Goal: Task Accomplishment & Management: Use online tool/utility

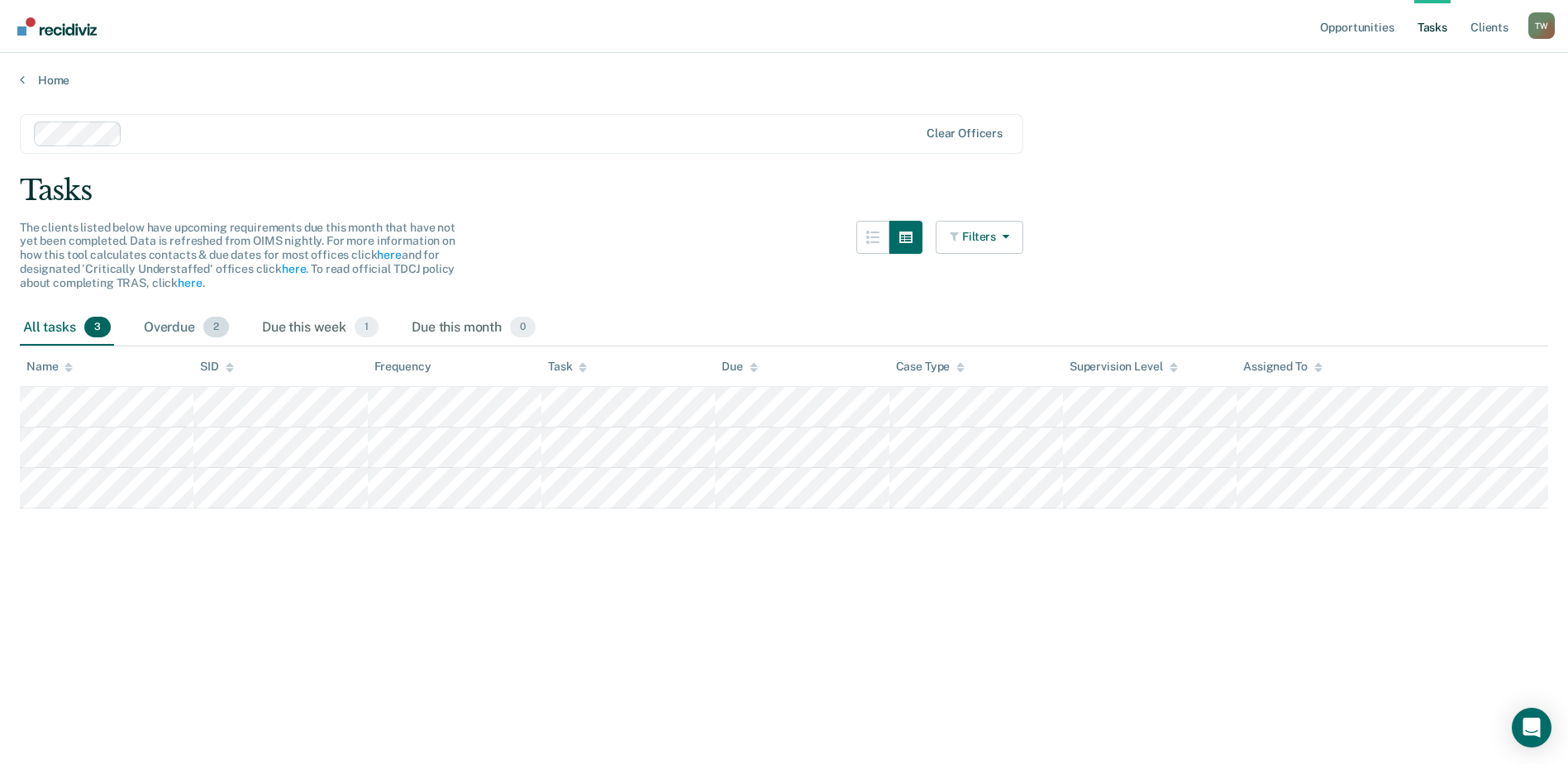
click at [169, 323] on div "Overdue 2" at bounding box center [186, 328] width 92 height 36
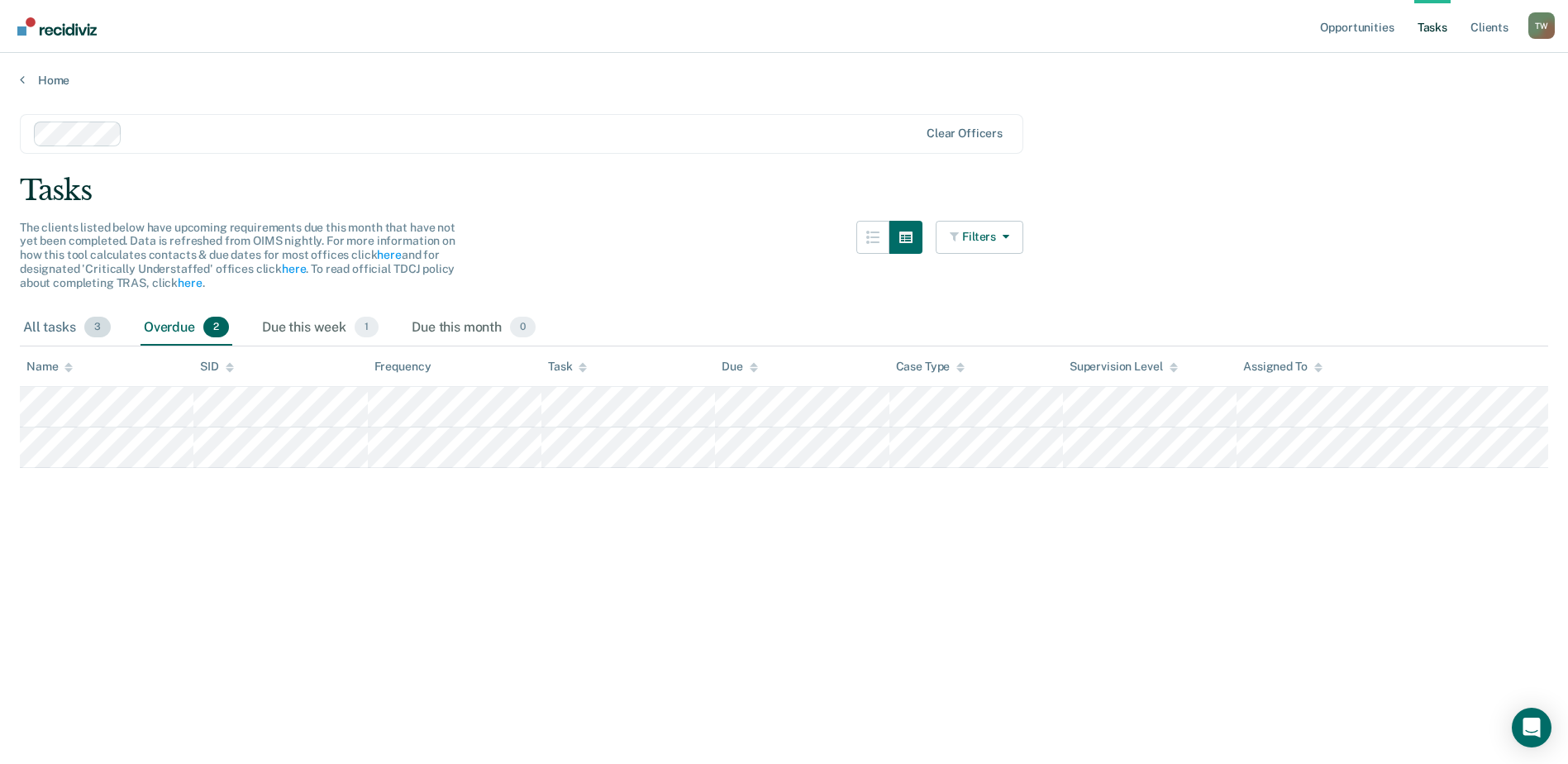
click at [49, 334] on div "All tasks 3" at bounding box center [67, 328] width 94 height 36
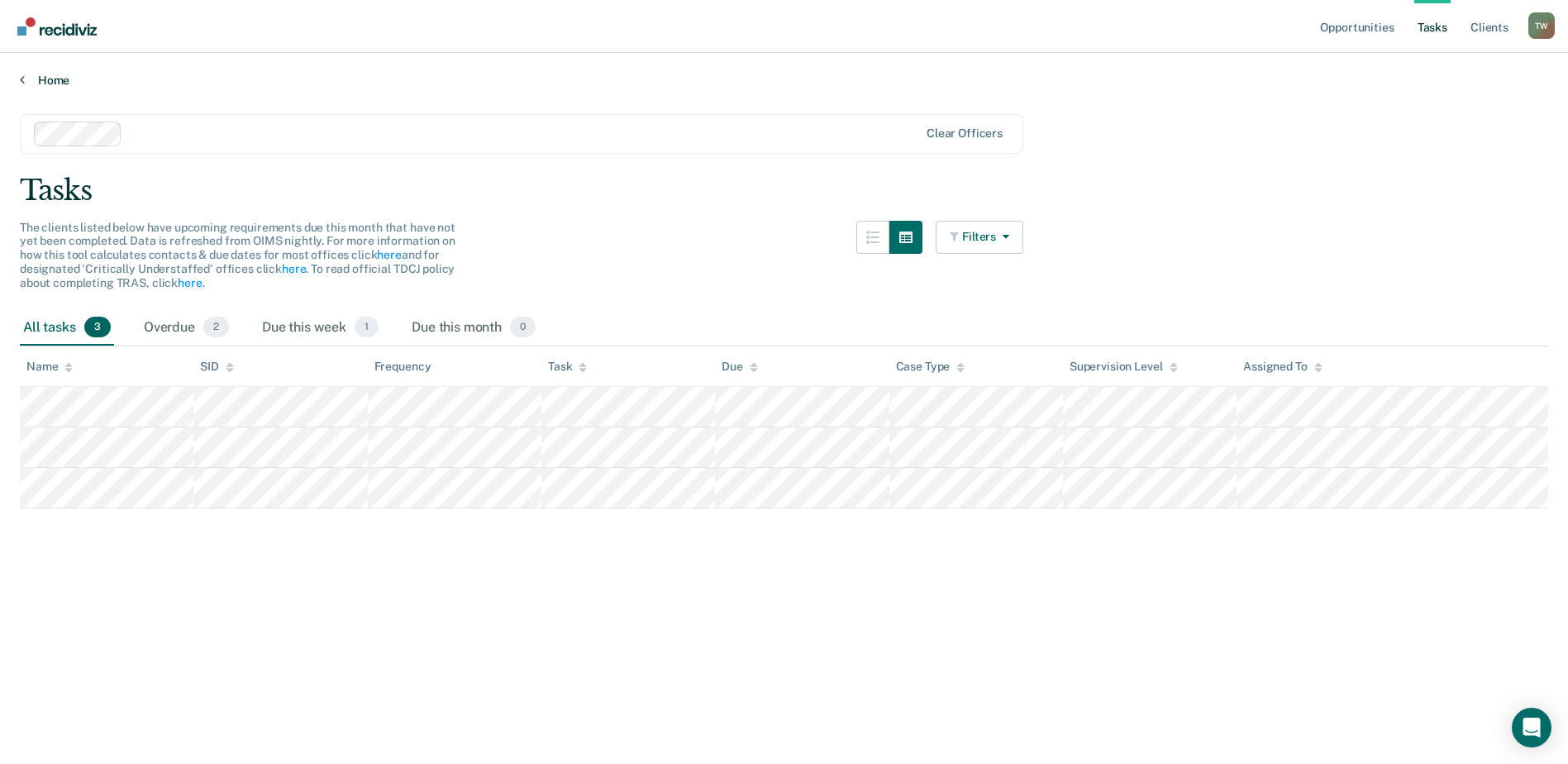
click at [64, 83] on link "Home" at bounding box center [784, 80] width 1529 height 15
